Goal: Task Accomplishment & Management: Use online tool/utility

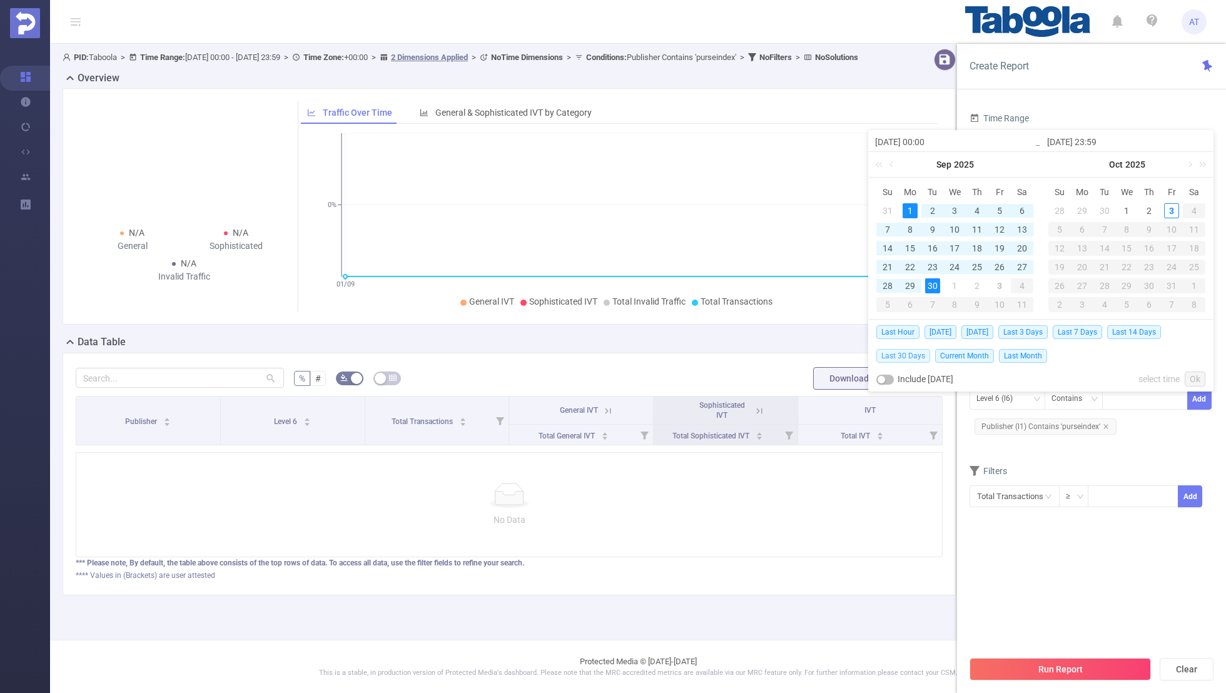
click at [904, 354] on span "Last 30 Days" at bounding box center [904, 356] width 54 height 14
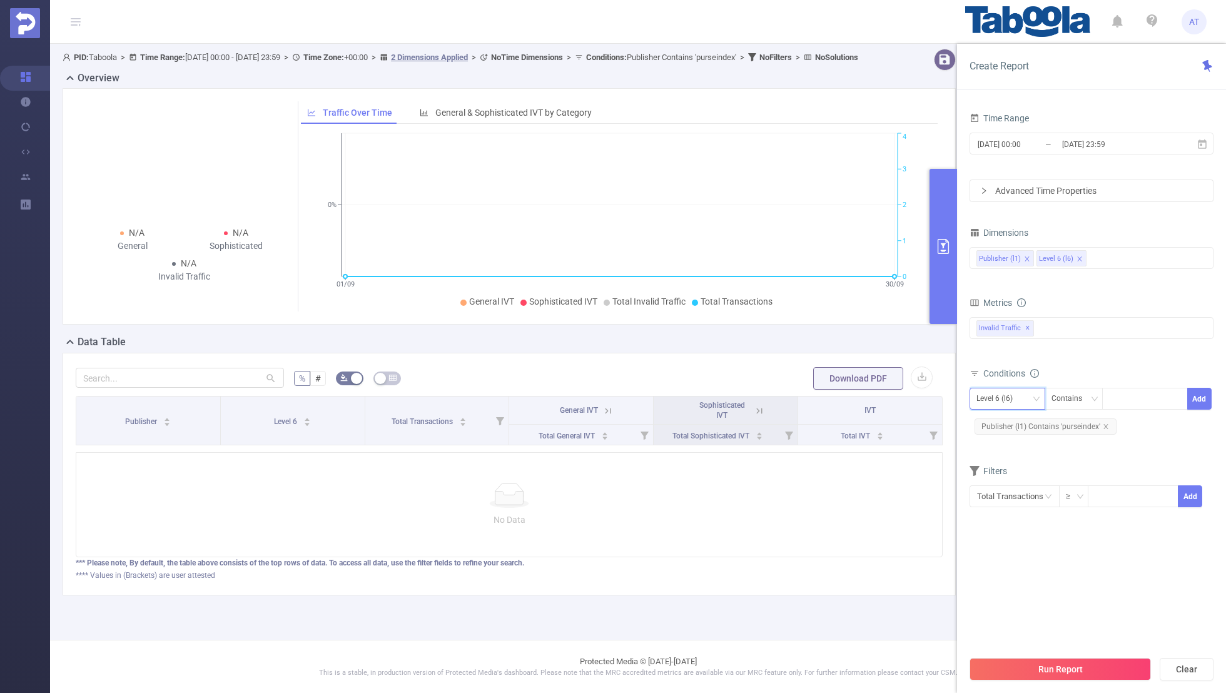
click at [1017, 397] on div "Level 6 (l6)" at bounding box center [999, 399] width 45 height 21
click at [994, 419] on li "Publisher (l1)" at bounding box center [1008, 423] width 76 height 20
click at [1105, 424] on icon "icon: close" at bounding box center [1106, 427] width 6 height 6
click at [1123, 405] on div at bounding box center [1145, 399] width 72 height 21
paste input "purseindex"
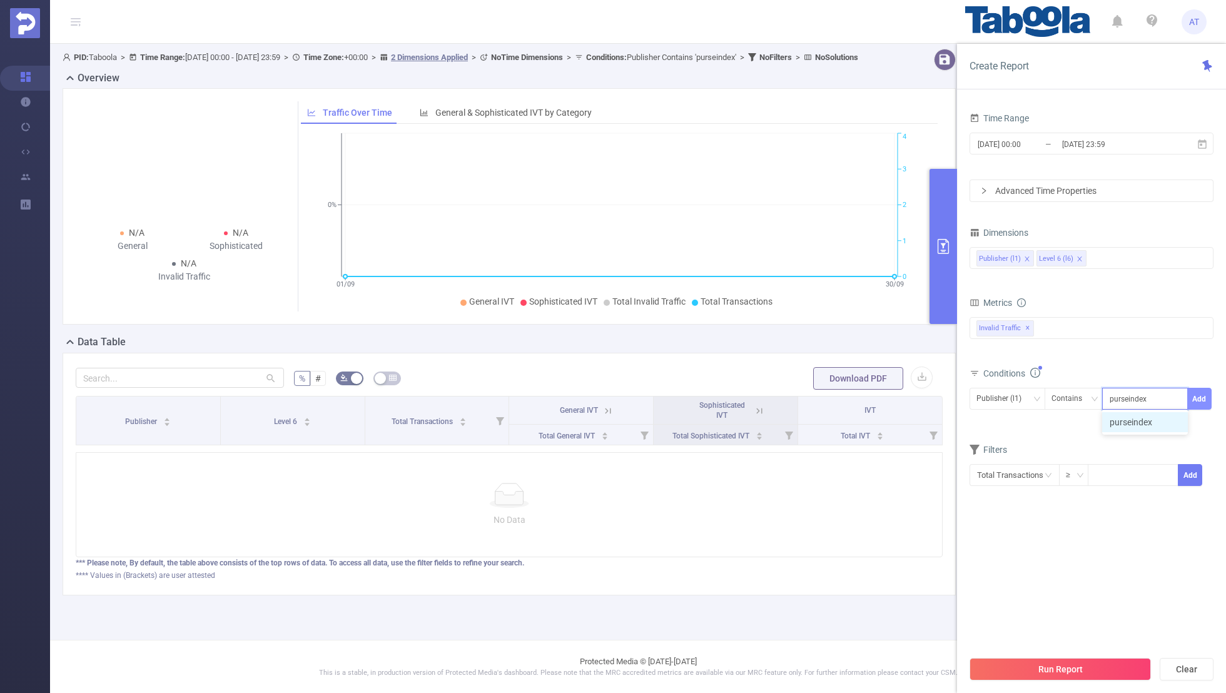
type input "purseindex"
click at [1199, 391] on button "Add" at bounding box center [1200, 399] width 24 height 22
click at [1111, 432] on span "Publisher (l1) Contains 'purseindex'" at bounding box center [1046, 427] width 142 height 16
click at [1051, 145] on input "[DATE] 00:00" at bounding box center [1027, 144] width 101 height 17
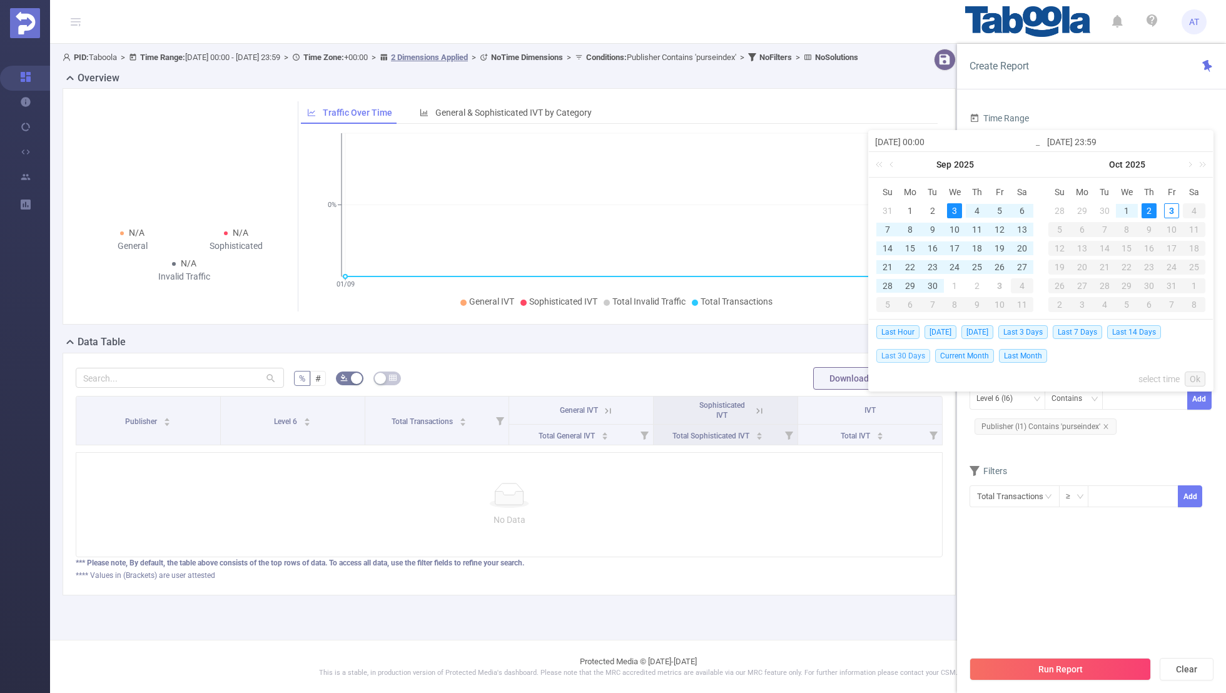
click at [907, 352] on span "Last 30 Days" at bounding box center [904, 356] width 54 height 14
type input "[DATE] 00:00"
type input "[DATE] 23:59"
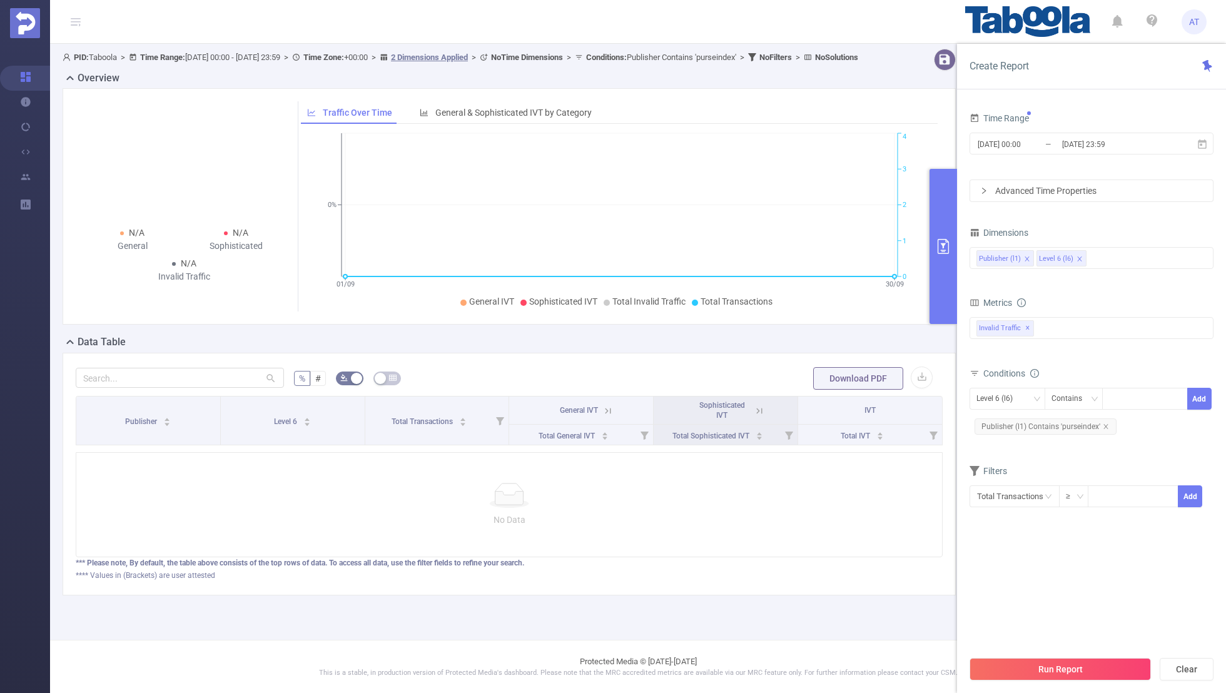
click at [1036, 559] on section "Time Range [DATE] 00:00 _ [DATE] 23:59 Advanced Time Properties Dimensions Publ…" at bounding box center [1092, 379] width 244 height 540
click at [1036, 674] on button "Run Report" at bounding box center [1060, 669] width 181 height 23
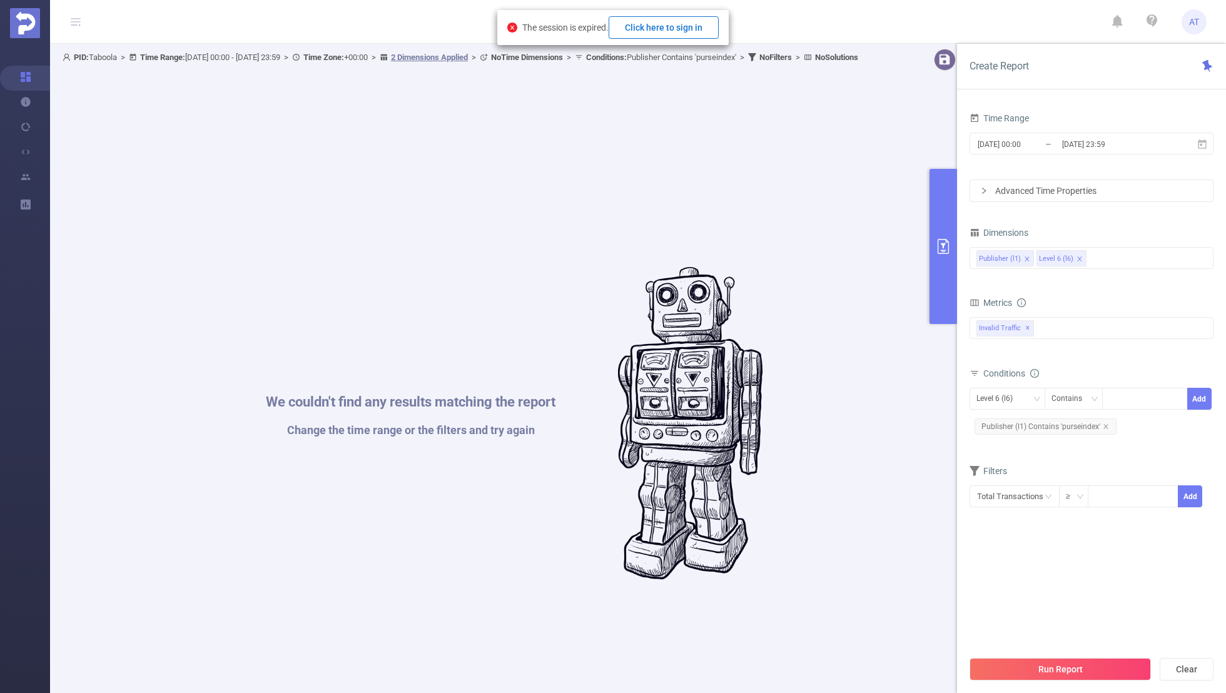
click at [687, 24] on button "Click here to sign in" at bounding box center [664, 27] width 110 height 23
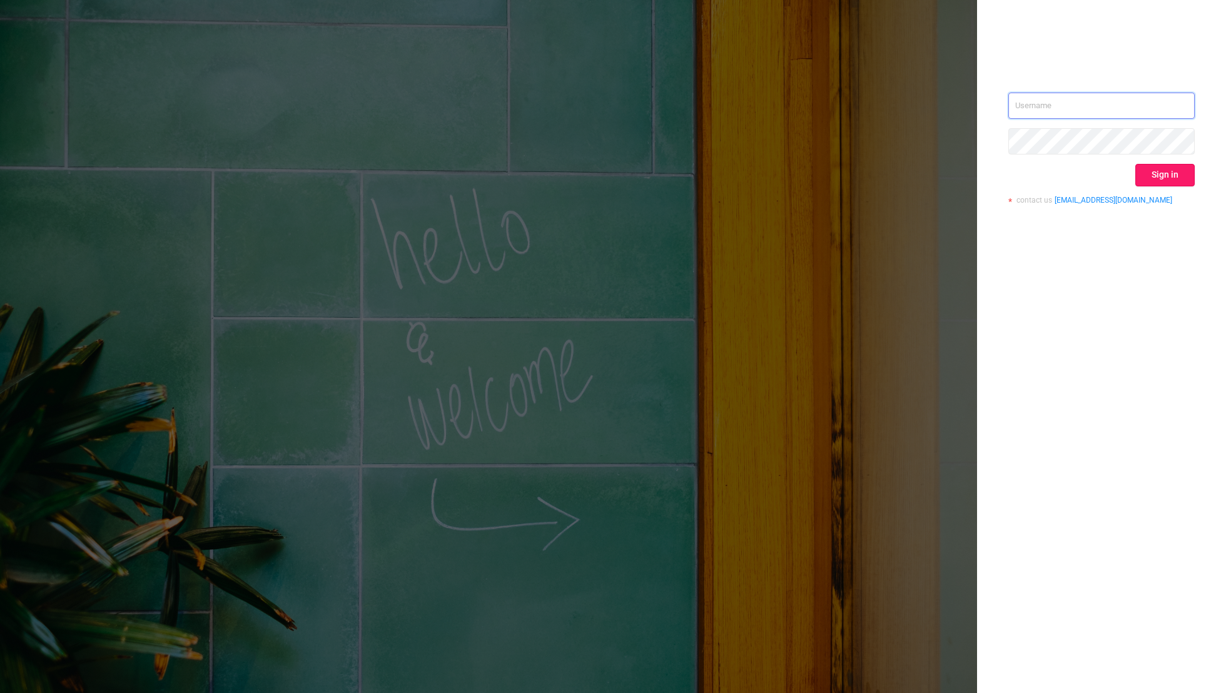
type input "aman.t@taboola.com"
click at [1143, 173] on button "Sign in" at bounding box center [1165, 175] width 59 height 23
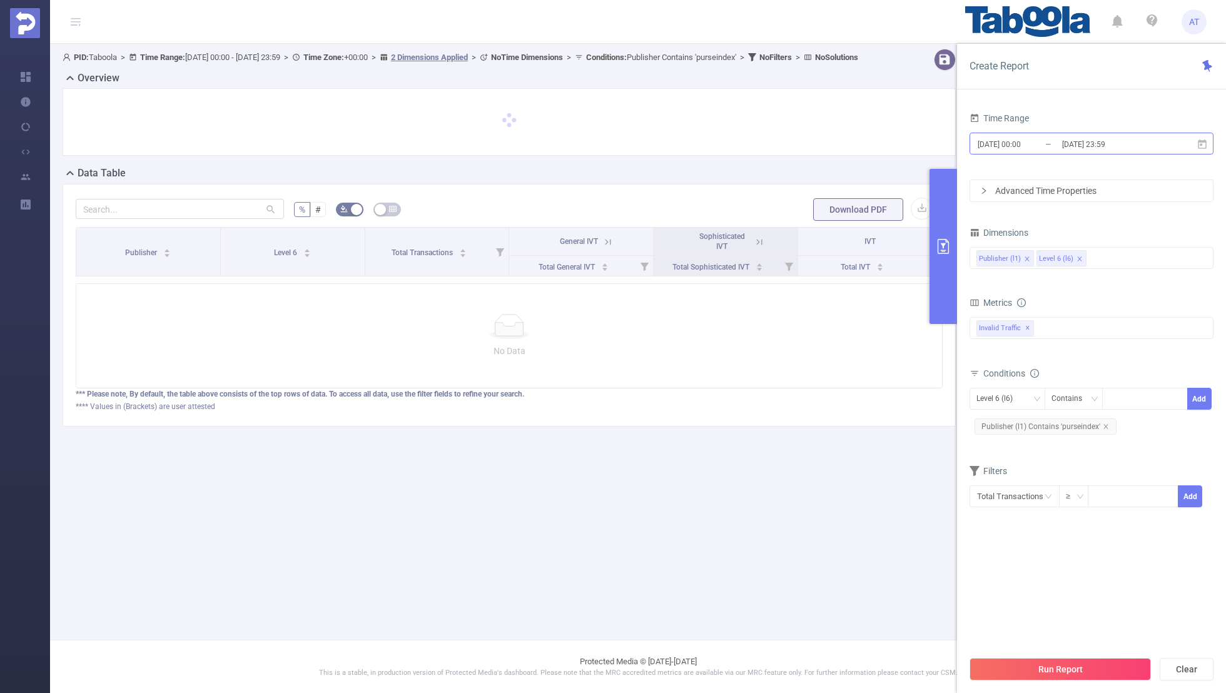
click at [1064, 143] on input "[DATE] 23:59" at bounding box center [1111, 144] width 101 height 17
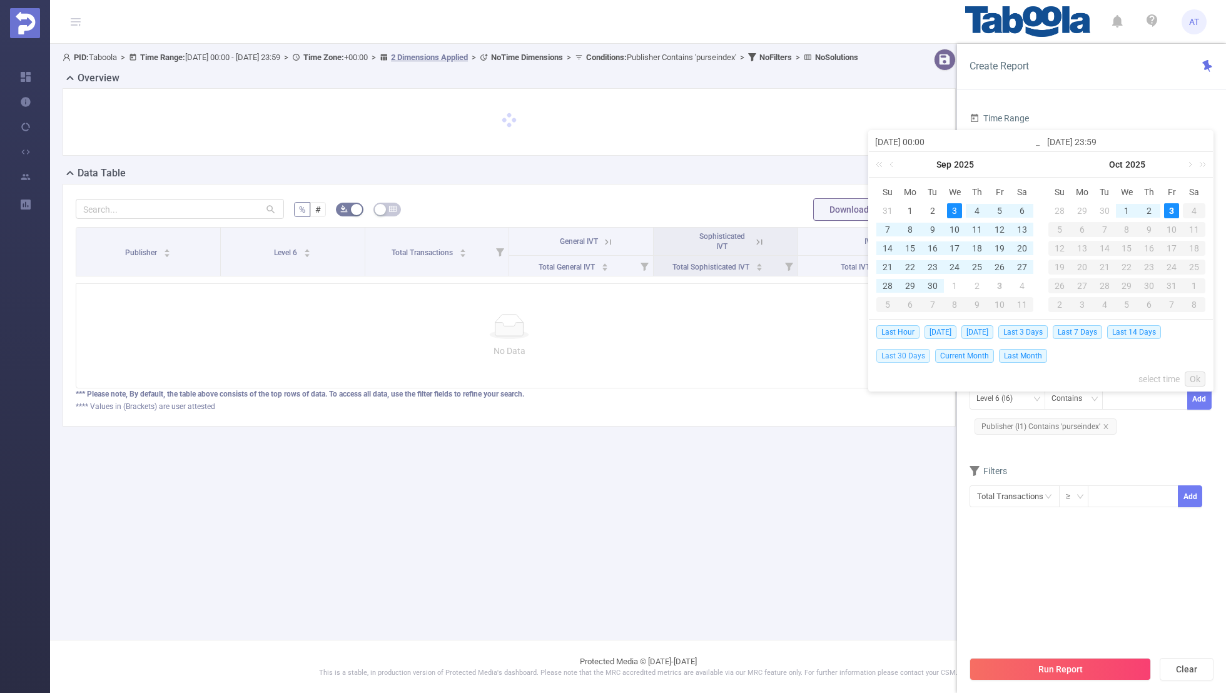
click at [901, 354] on span "Last 30 Days" at bounding box center [904, 356] width 54 height 14
type input "[DATE] 00:00"
type input "[DATE] 23:59"
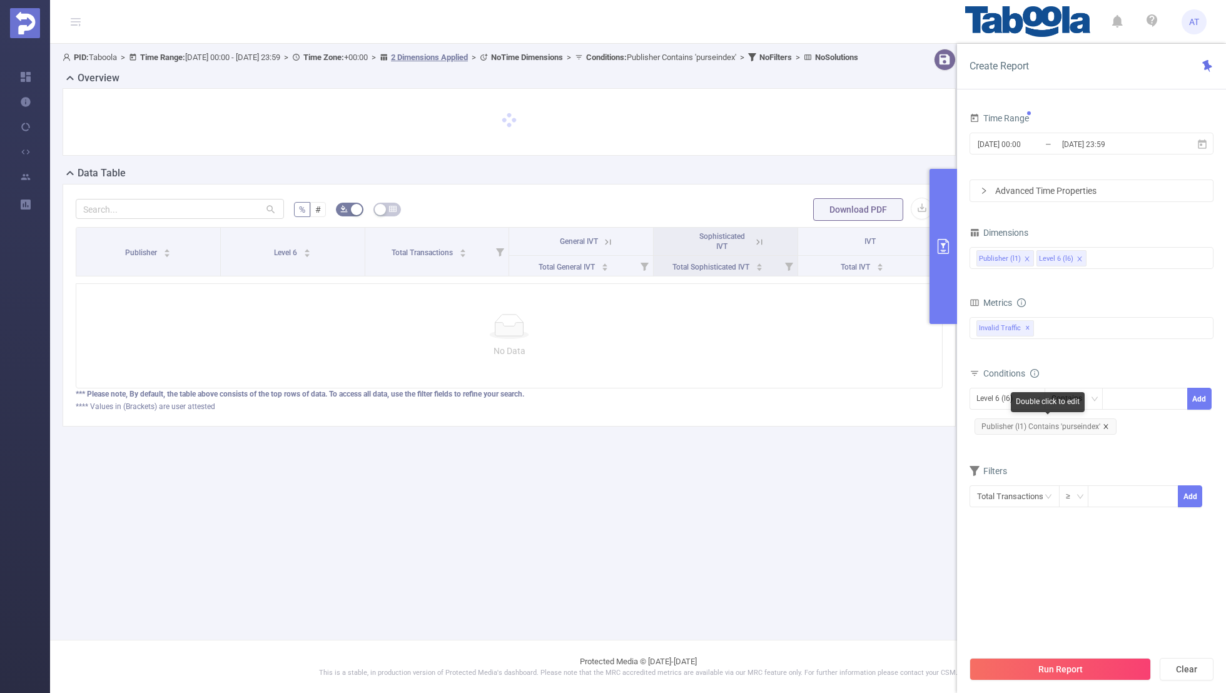
click at [1104, 425] on icon "icon: close" at bounding box center [1106, 427] width 6 height 6
click at [1016, 397] on div "Level 6 (l6)" at bounding box center [999, 399] width 45 height 21
click at [997, 424] on li "Publisher (l1)" at bounding box center [1008, 423] width 76 height 20
click at [1139, 402] on div at bounding box center [1145, 399] width 72 height 21
paste input "purseindex"
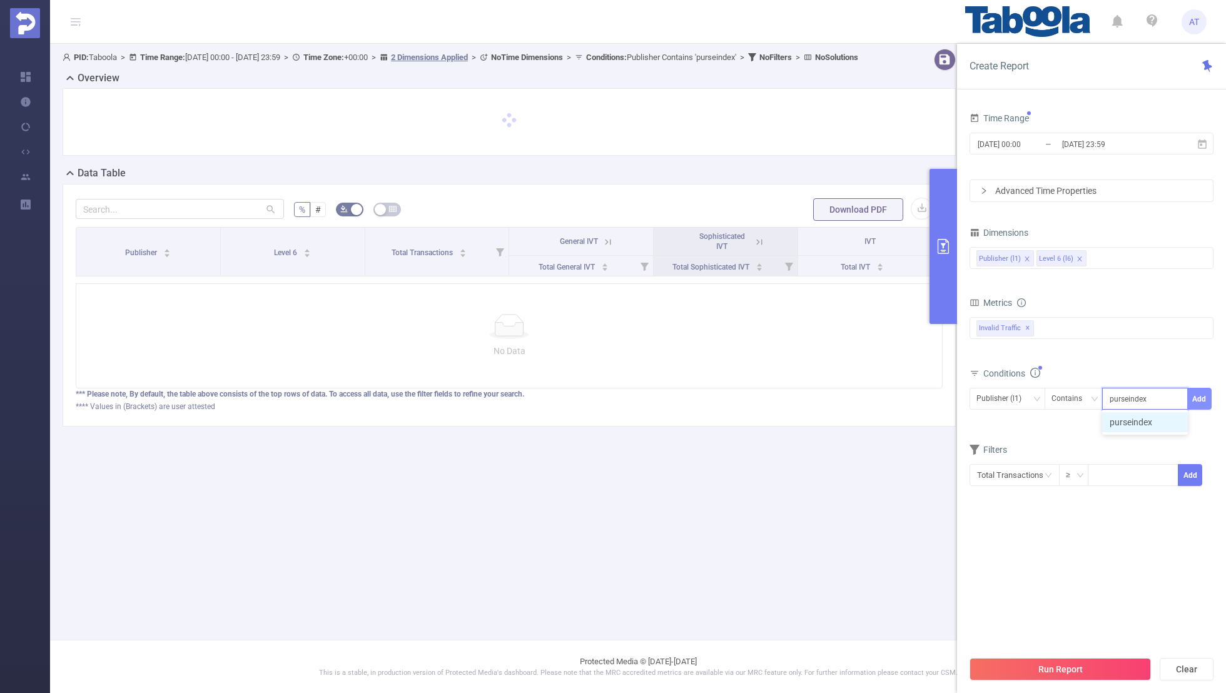
type input "purseindex"
click at [1206, 391] on button "Add" at bounding box center [1200, 399] width 24 height 22
click at [1133, 451] on form "Dimensions Publisher (l1) Level 6 (l6) Metrics Total General IVT Data Centers D…" at bounding box center [1092, 374] width 244 height 300
click at [1027, 139] on input "[DATE] 00:00" at bounding box center [1027, 144] width 101 height 17
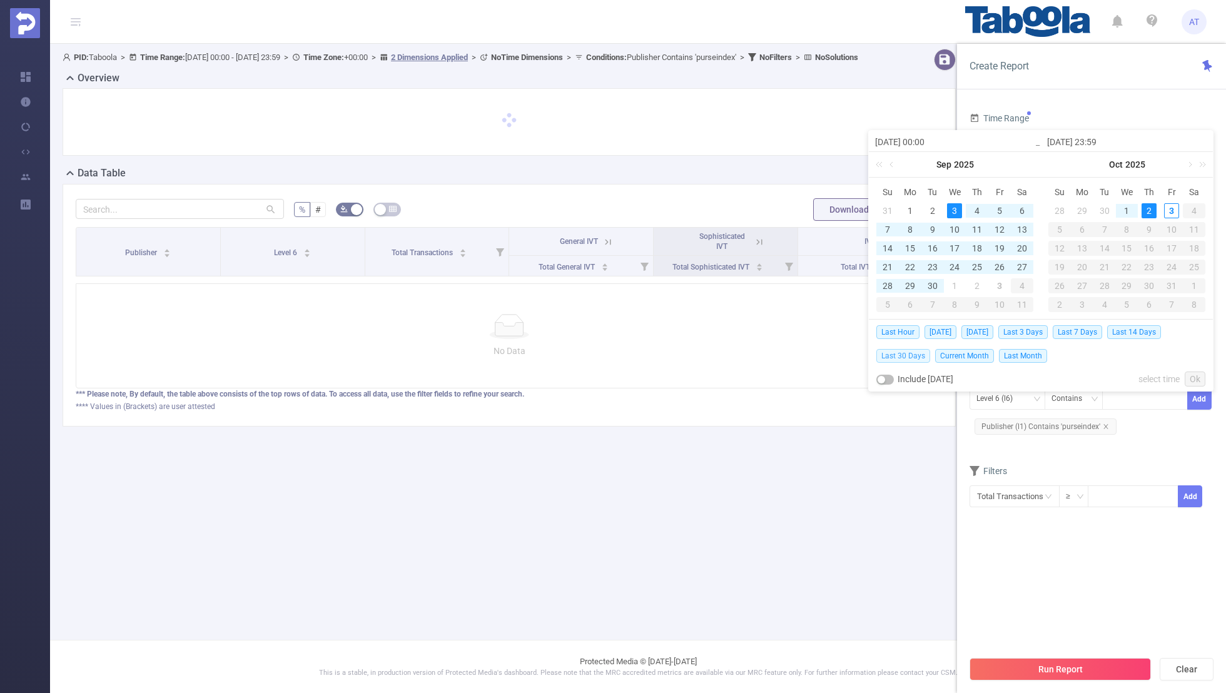
click at [919, 354] on span "Last 30 Days" at bounding box center [904, 356] width 54 height 14
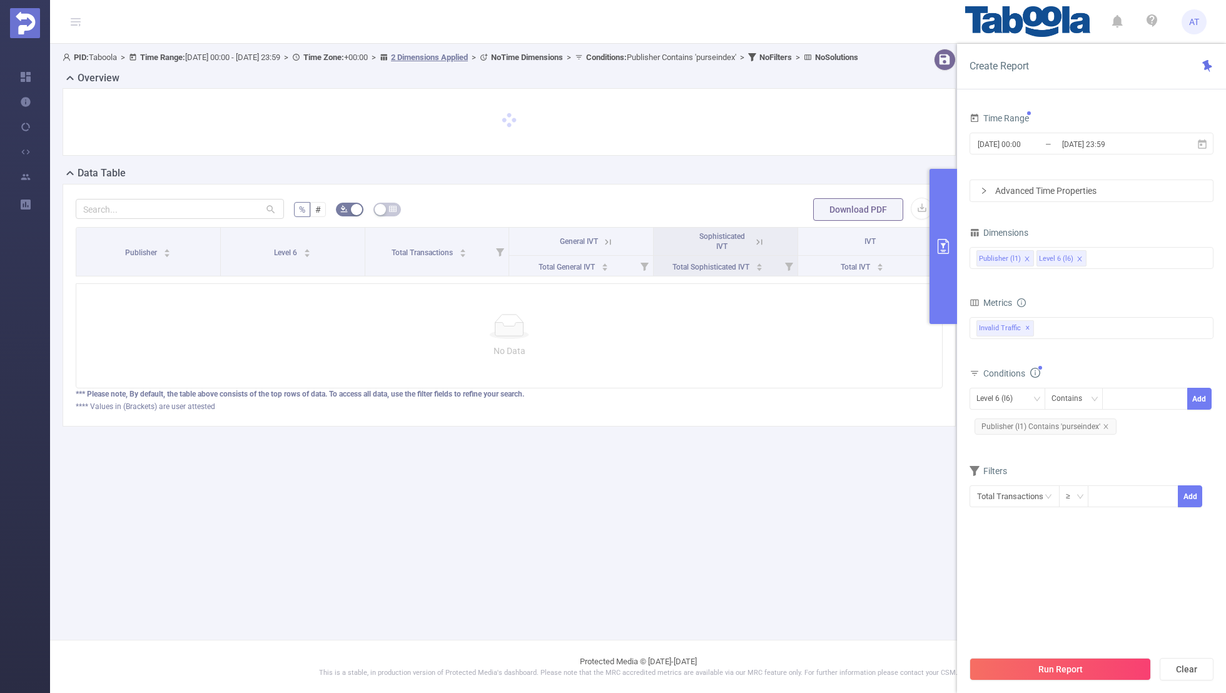
click at [1027, 575] on section "Time Range 2025-09-03 00:00 _ 2025-10-02 23:59 Advanced Time Properties Dimensi…" at bounding box center [1092, 379] width 244 height 540
click at [1039, 668] on button "Run Report" at bounding box center [1060, 669] width 181 height 23
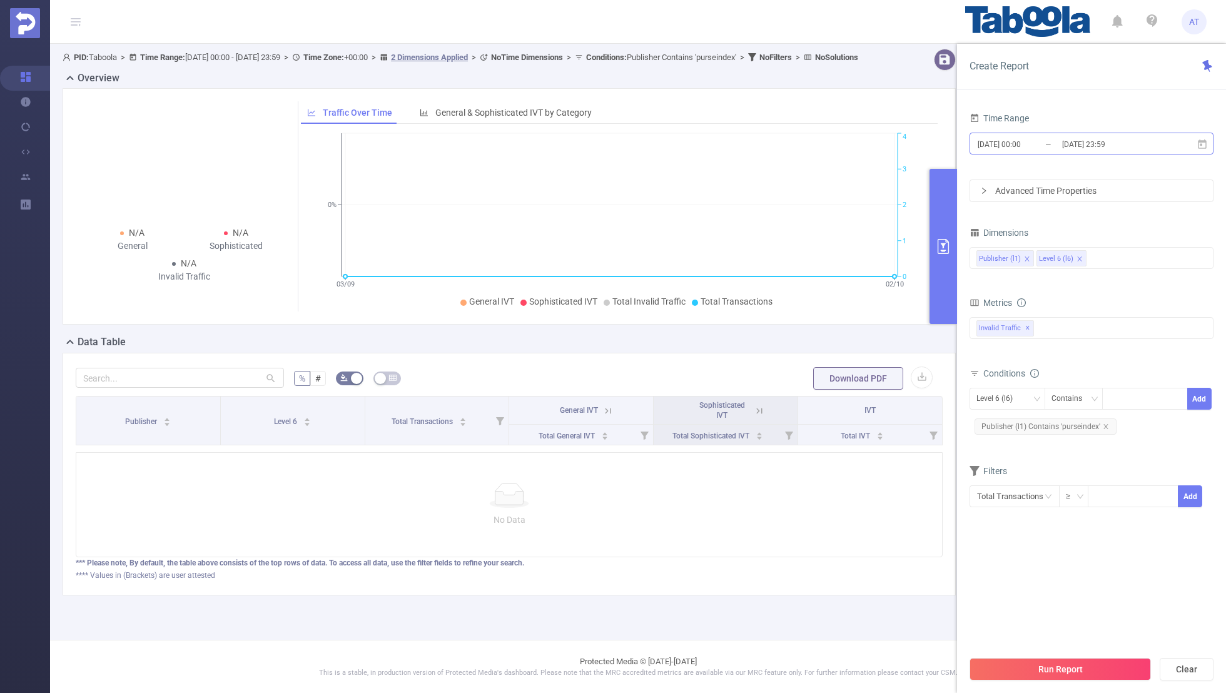
click at [1036, 148] on input "[DATE] 00:00" at bounding box center [1027, 144] width 101 height 17
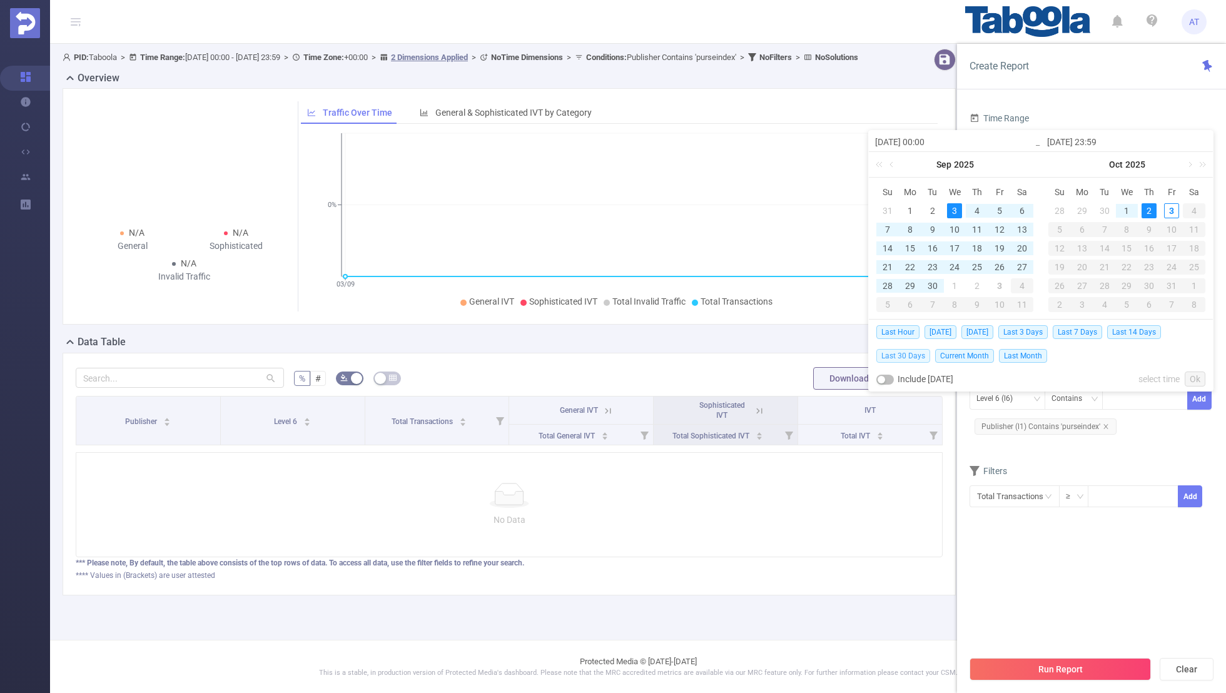
click at [897, 354] on span "Last 30 Days" at bounding box center [904, 356] width 54 height 14
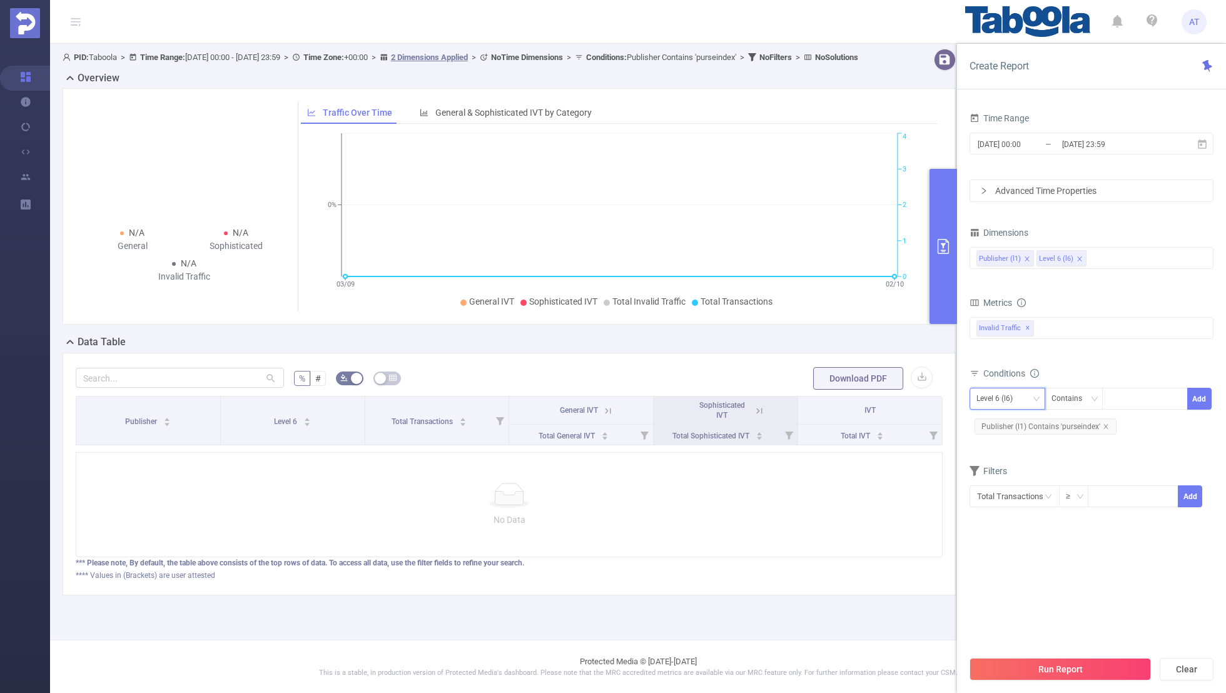
click at [999, 404] on div "Level 6 (l6)" at bounding box center [999, 399] width 45 height 21
click at [997, 422] on li "Publisher (l1)" at bounding box center [1008, 423] width 76 height 20
click at [1106, 424] on icon "icon: close" at bounding box center [1106, 427] width 6 height 6
click at [1138, 402] on div at bounding box center [1145, 399] width 72 height 21
paste input "purseindex"
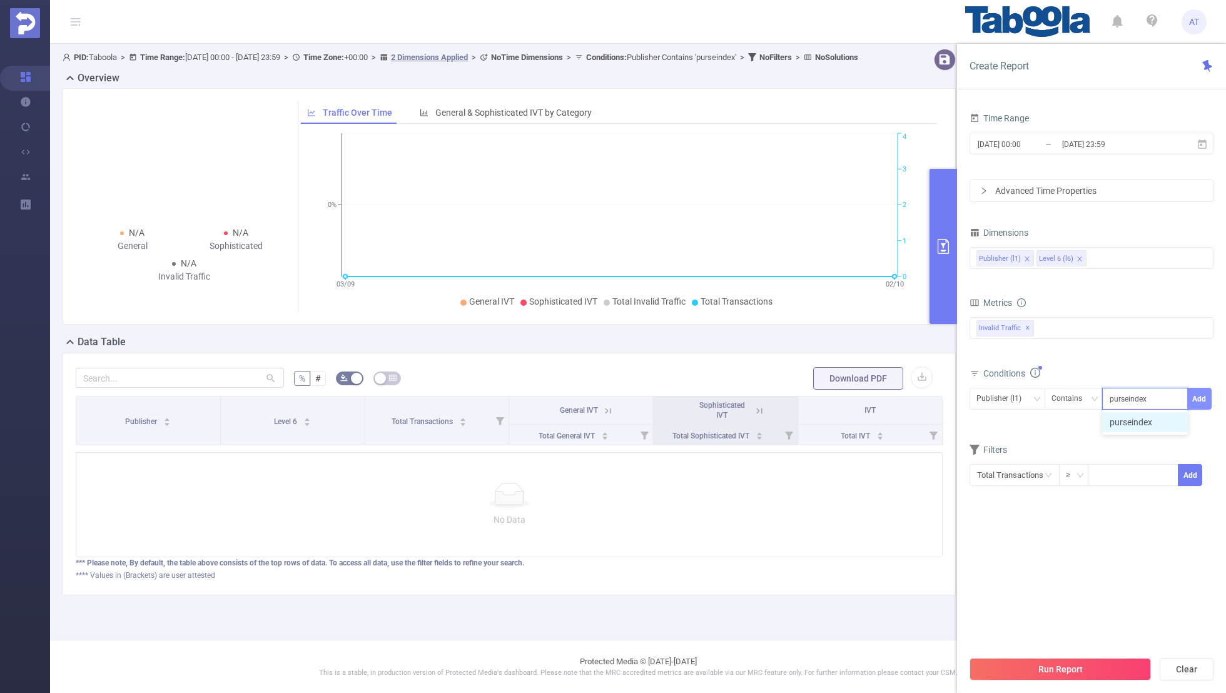
type input "purseindex"
click at [1196, 393] on button "Add" at bounding box center [1200, 399] width 24 height 22
click at [1089, 444] on div "Conditions Level 6 (l6) Contains Add Publisher (l1) Contains 'purseindex'" at bounding box center [1092, 406] width 244 height 83
click at [1063, 146] on input "[DATE] 23:59" at bounding box center [1111, 144] width 101 height 17
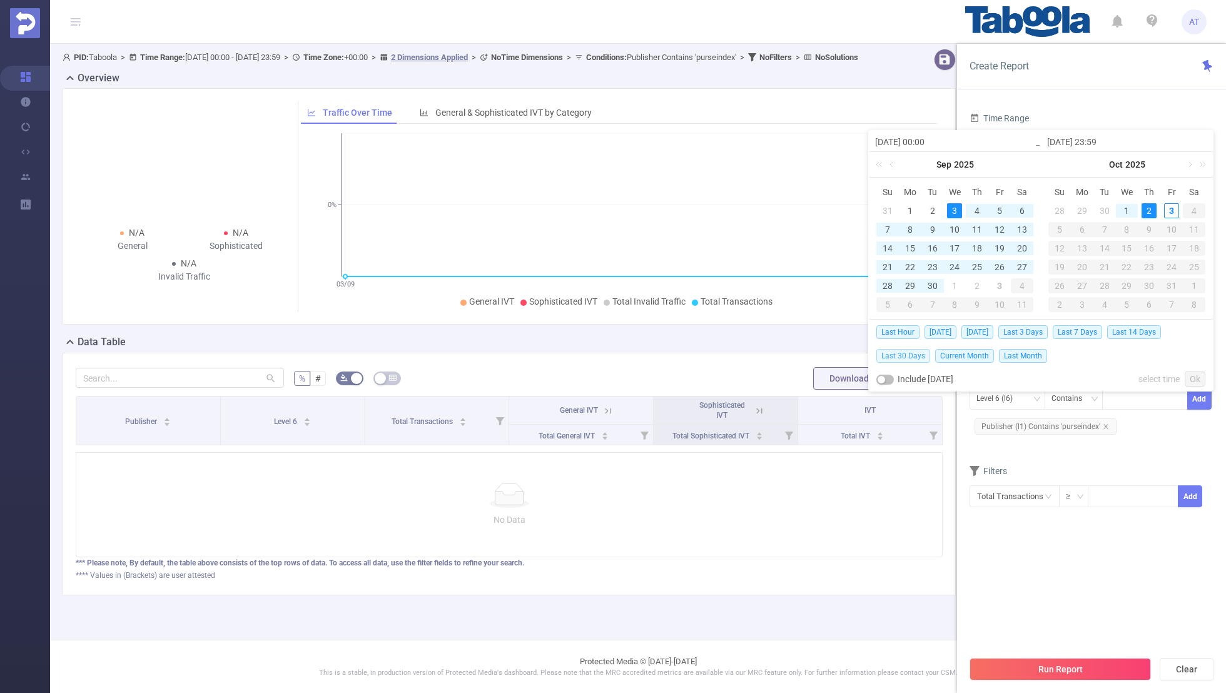
click at [894, 356] on span "Last 30 Days" at bounding box center [904, 356] width 54 height 14
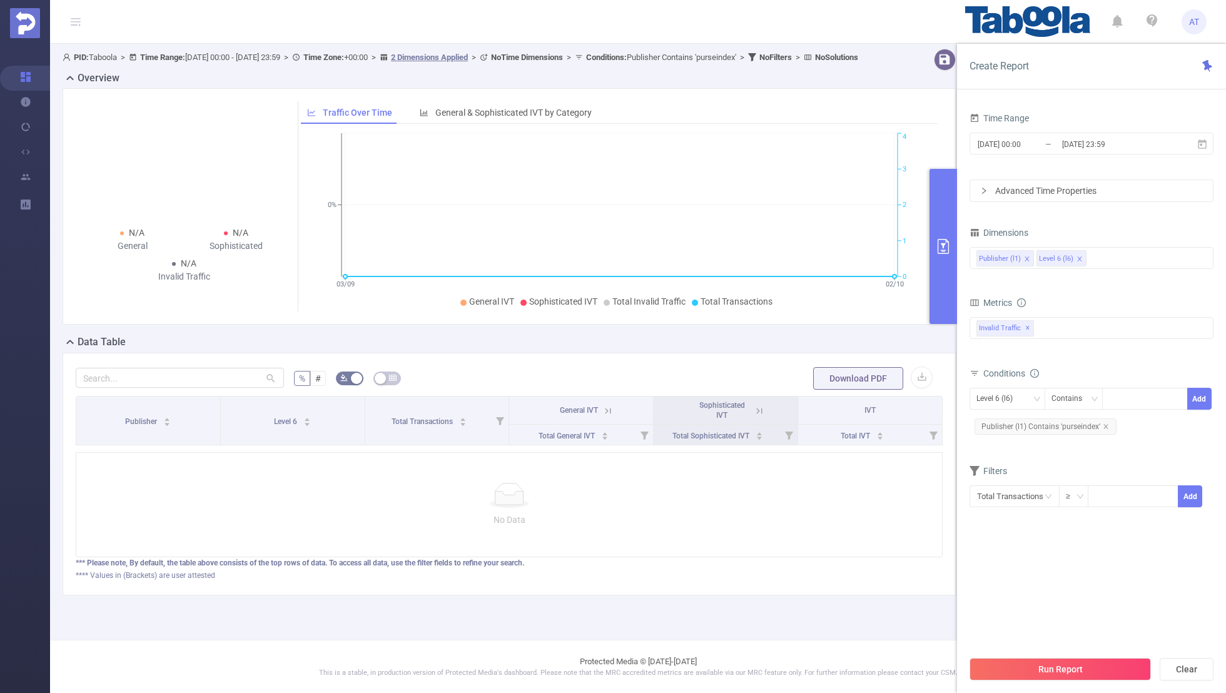
click at [987, 529] on div "Time Range 2025-09-03 00:00 _ 2025-10-02 23:59 Advanced Time Properties Dimensi…" at bounding box center [1092, 323] width 244 height 429
click at [1026, 666] on button "Run Report" at bounding box center [1060, 669] width 181 height 23
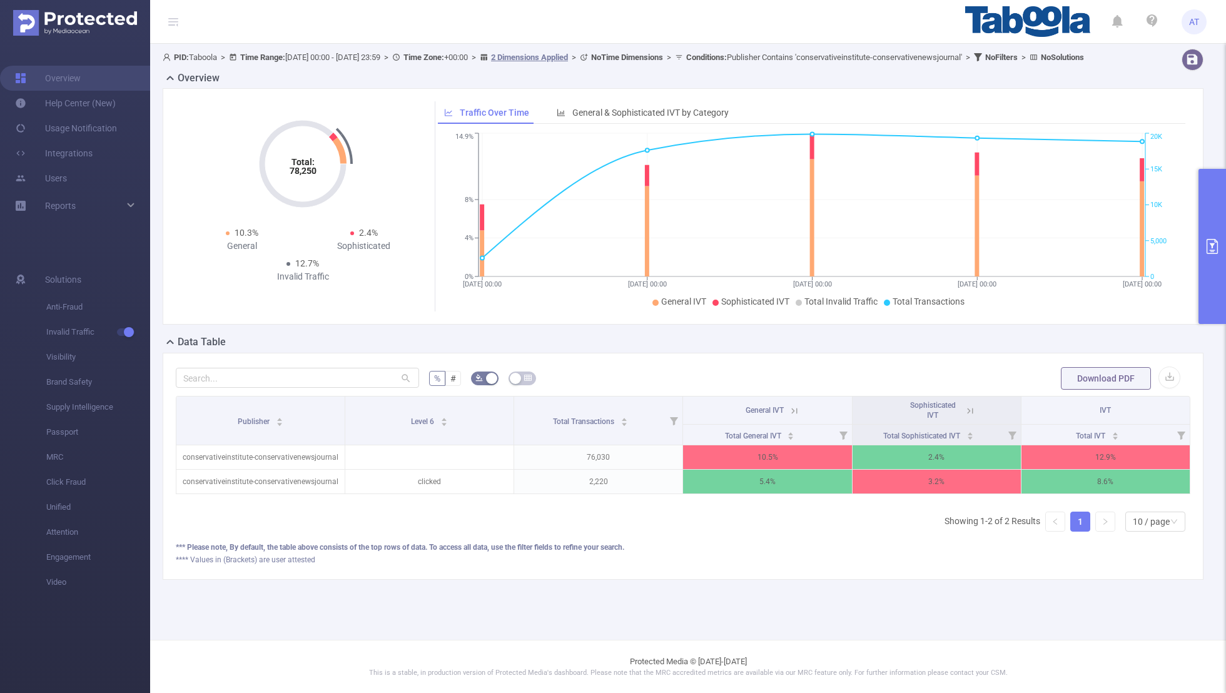
click at [1213, 245] on icon "primary" at bounding box center [1212, 246] width 11 height 15
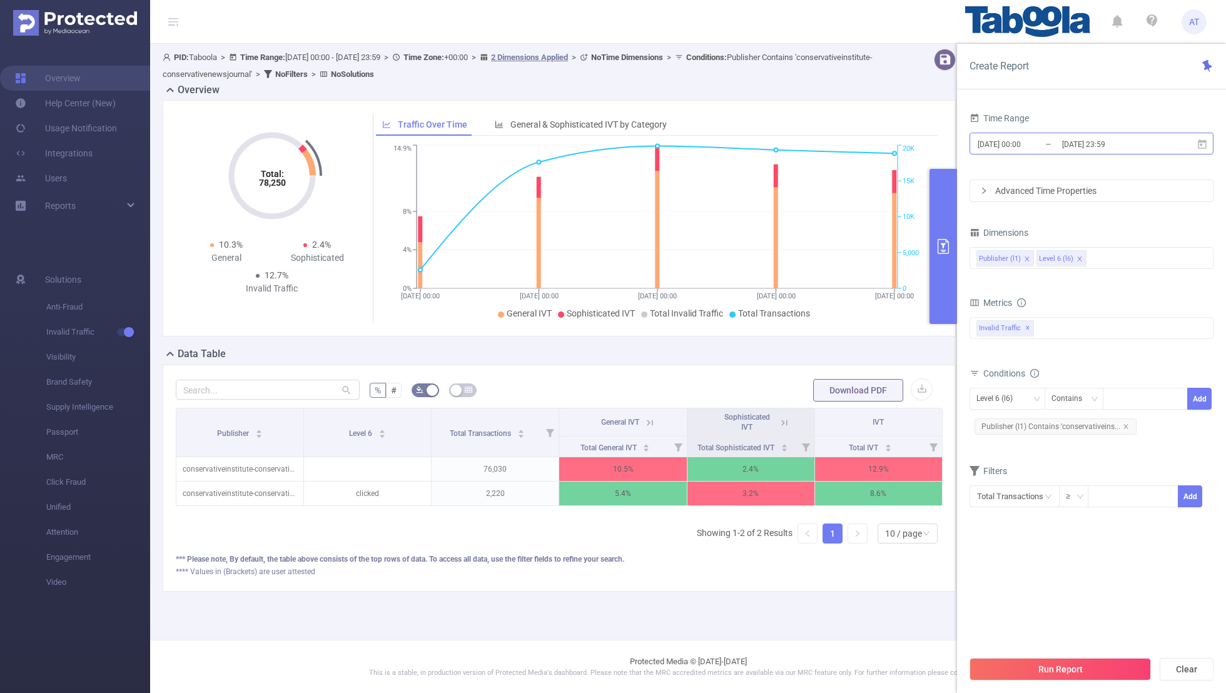
click at [1072, 141] on input "[DATE] 23:59" at bounding box center [1111, 144] width 101 height 17
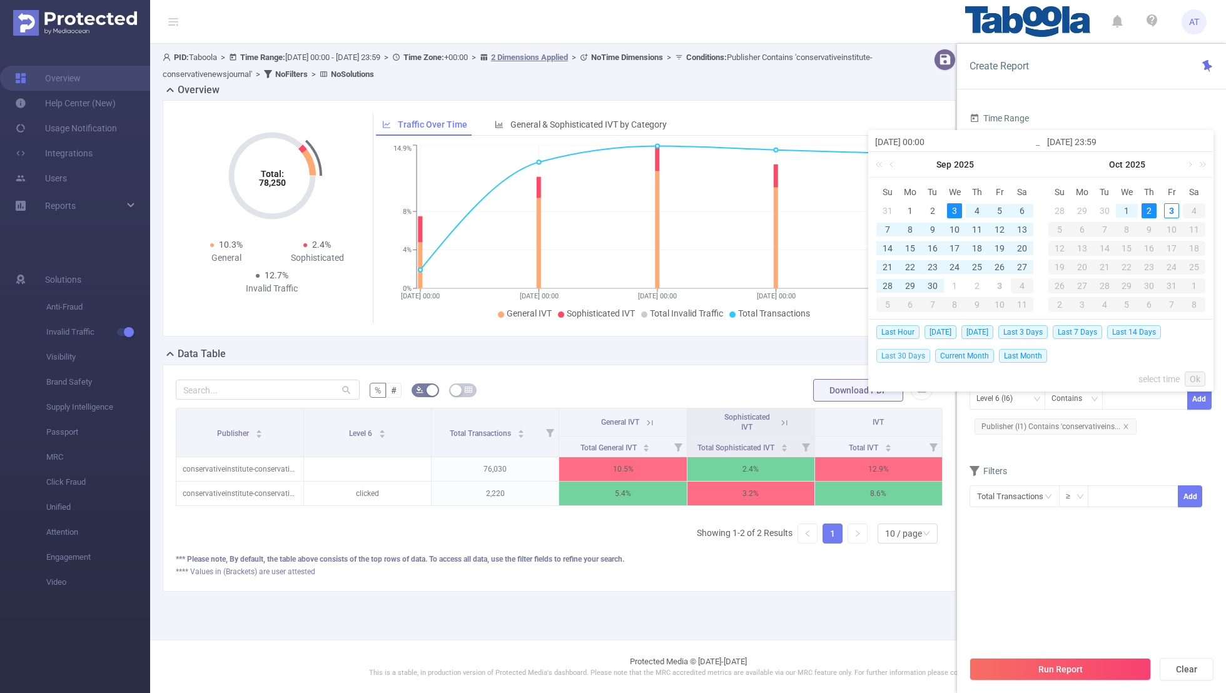
click at [895, 357] on span "Last 30 Days" at bounding box center [904, 356] width 54 height 14
type input "[DATE] 00:00"
type input "[DATE] 23:59"
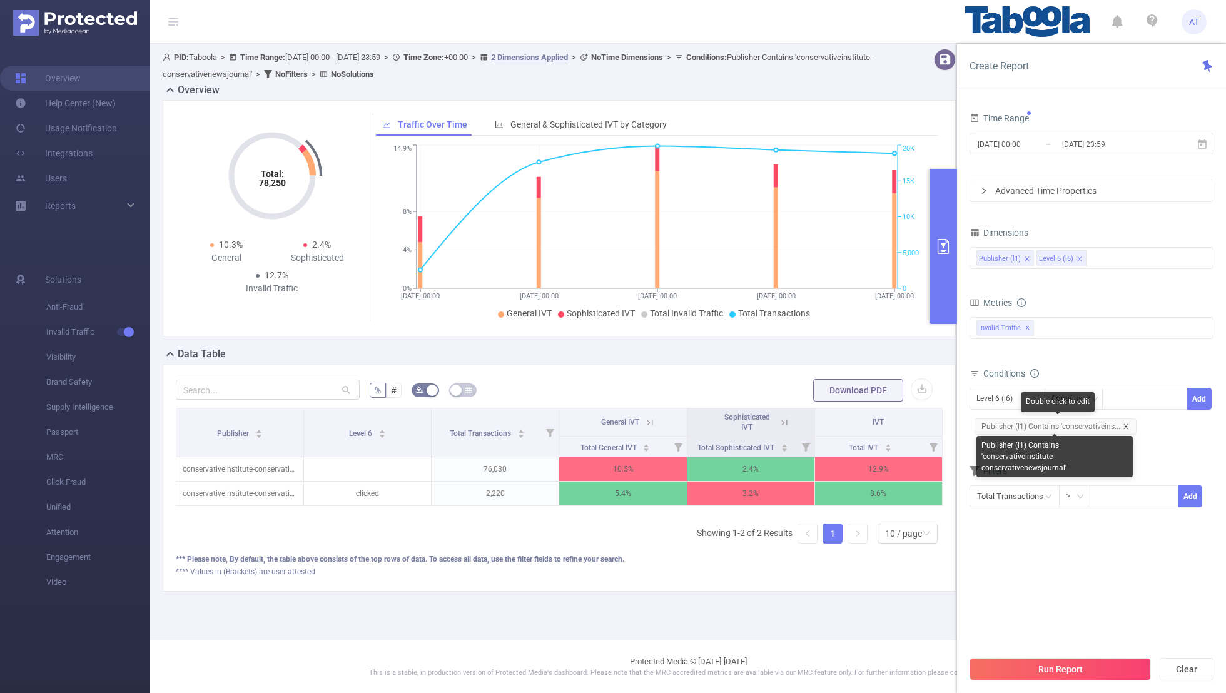
click at [1124, 424] on icon "icon: close" at bounding box center [1126, 426] width 4 height 4
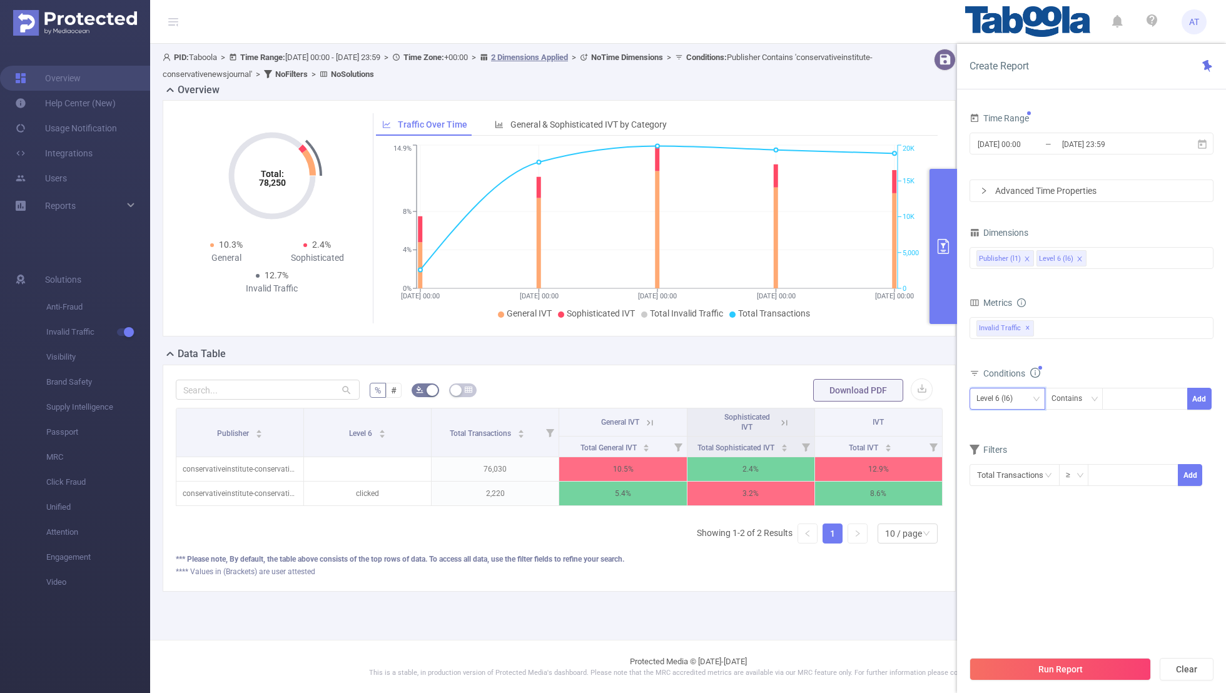
click at [985, 406] on div "Level 6 (l6)" at bounding box center [999, 399] width 45 height 21
click at [1002, 423] on li "Publisher (l1)" at bounding box center [1008, 423] width 76 height 20
click at [1148, 399] on div at bounding box center [1145, 399] width 72 height 21
paste input
click at [1175, 399] on icon "icon: close-circle" at bounding box center [1178, 398] width 8 height 8
